Goal: Check status

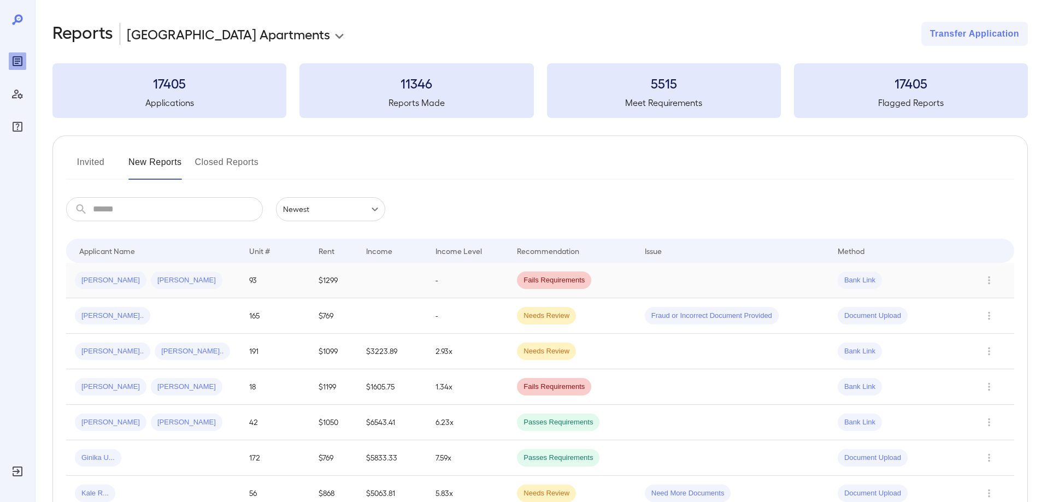
click at [416, 279] on td at bounding box center [391, 281] width 69 height 36
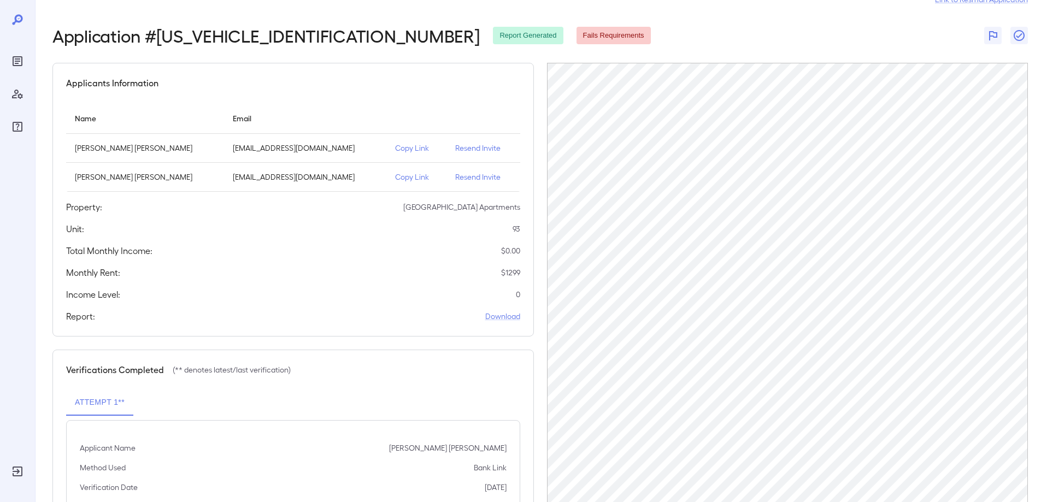
scroll to position [75, 0]
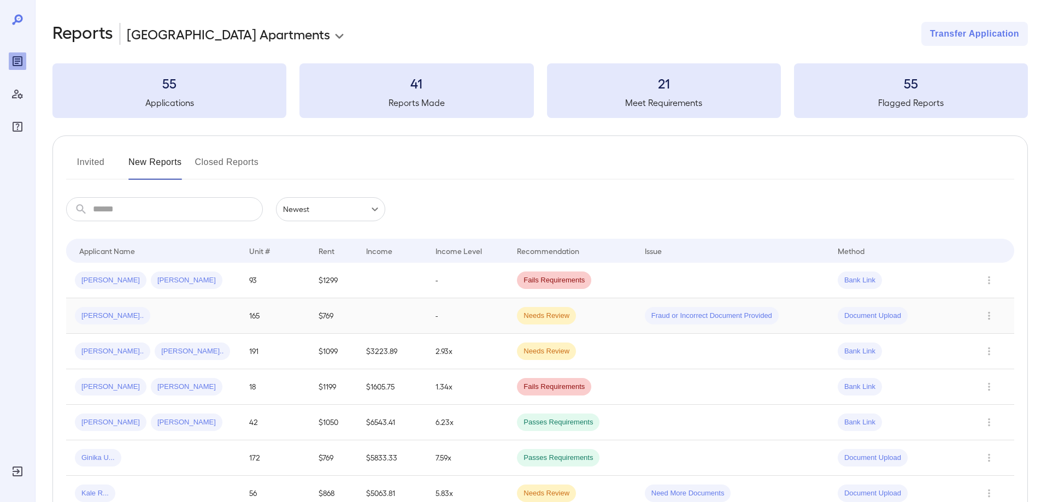
click at [243, 318] on td "165" at bounding box center [274, 316] width 69 height 36
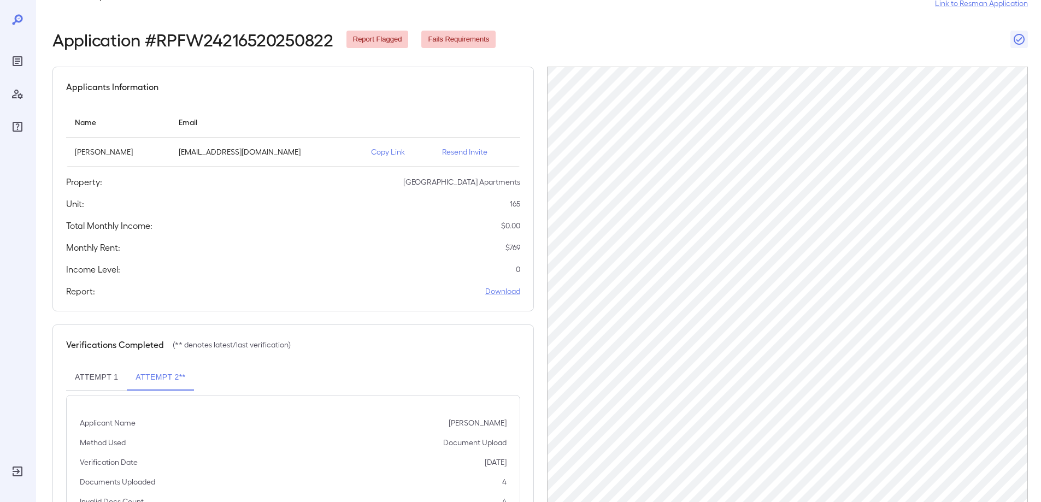
scroll to position [105, 0]
